Goal: Information Seeking & Learning: Learn about a topic

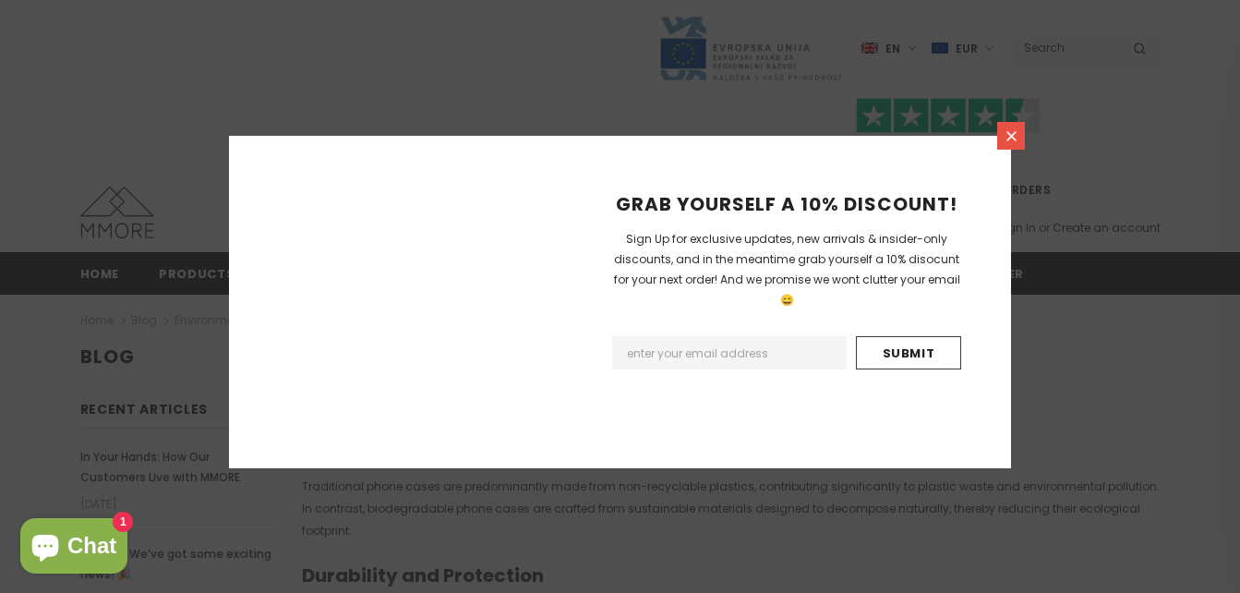
click at [1000, 150] on link at bounding box center [1011, 136] width 28 height 28
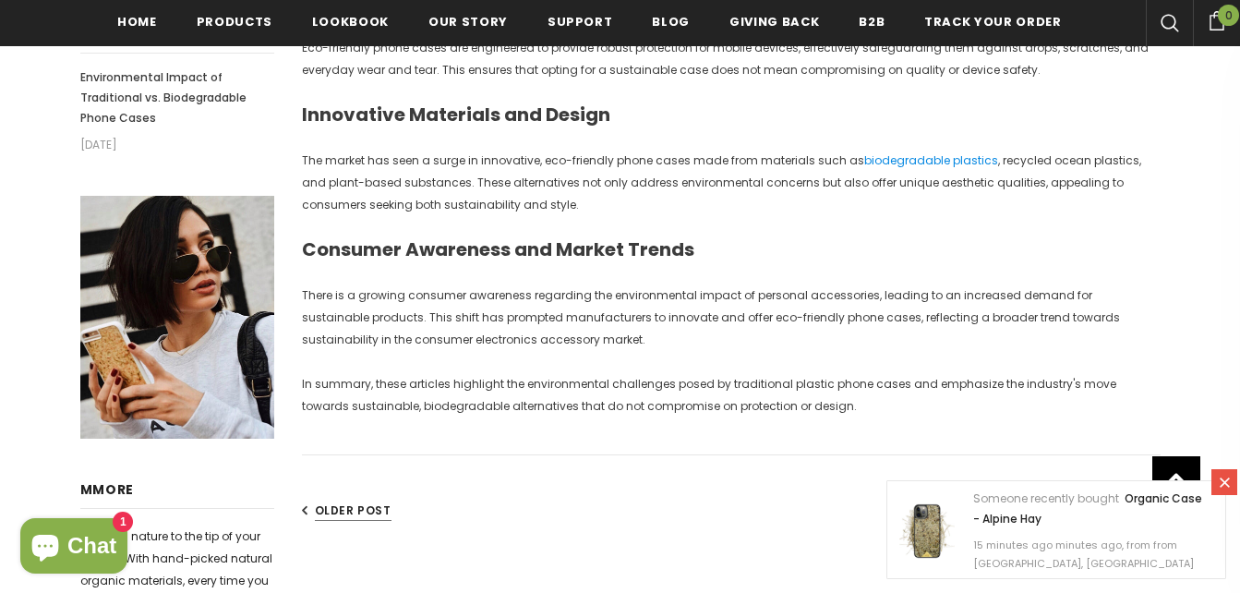
scroll to position [572, 0]
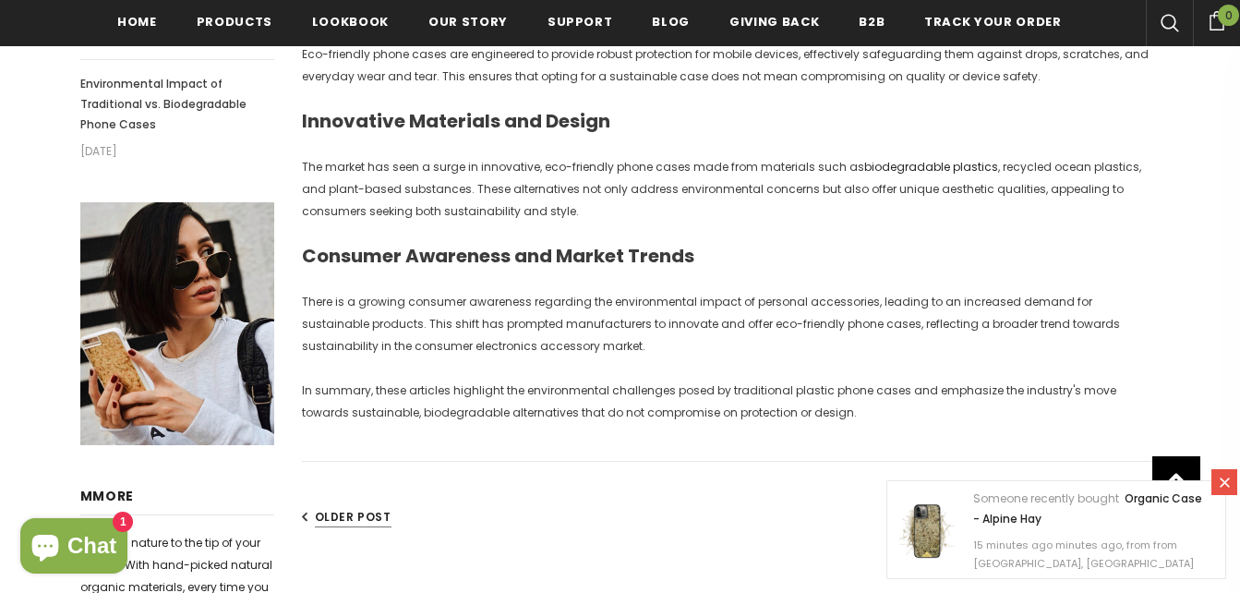
click at [952, 159] on link "biodegradable plastics" at bounding box center [931, 167] width 134 height 16
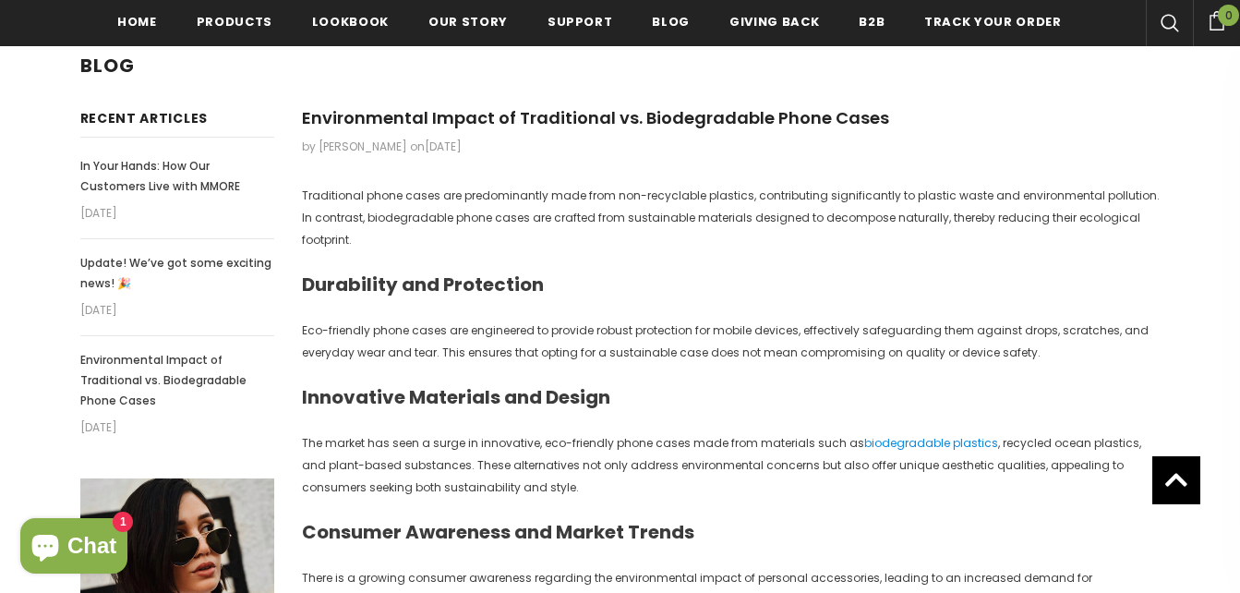
scroll to position [306, 0]
